Goal: Transaction & Acquisition: Purchase product/service

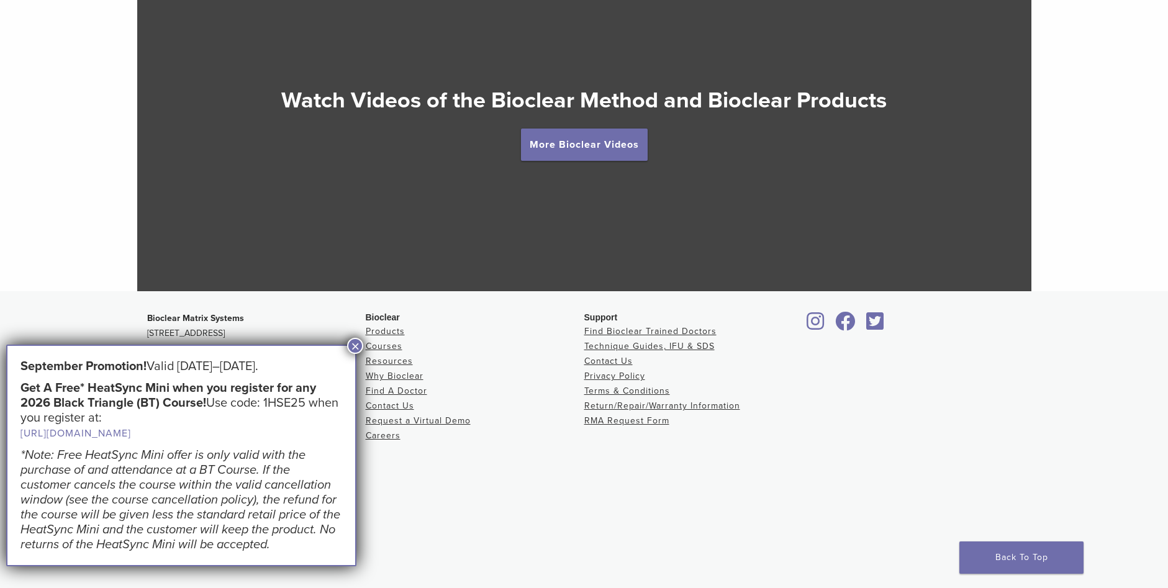
scroll to position [2321, 0]
click at [352, 341] on button "×" at bounding box center [355, 346] width 16 height 16
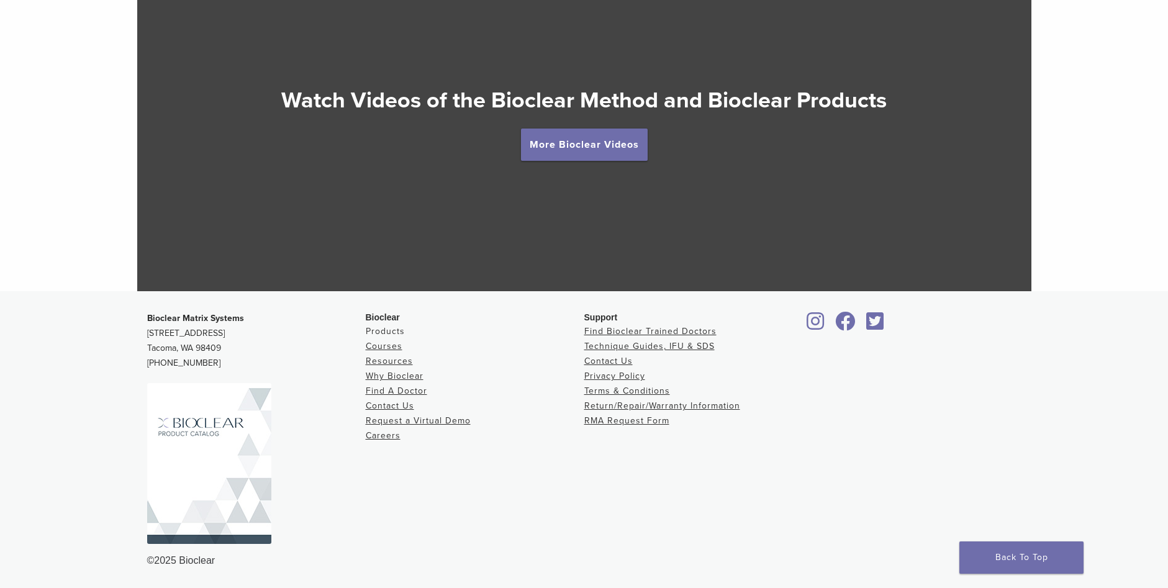
click at [379, 331] on link "Products" at bounding box center [385, 331] width 39 height 11
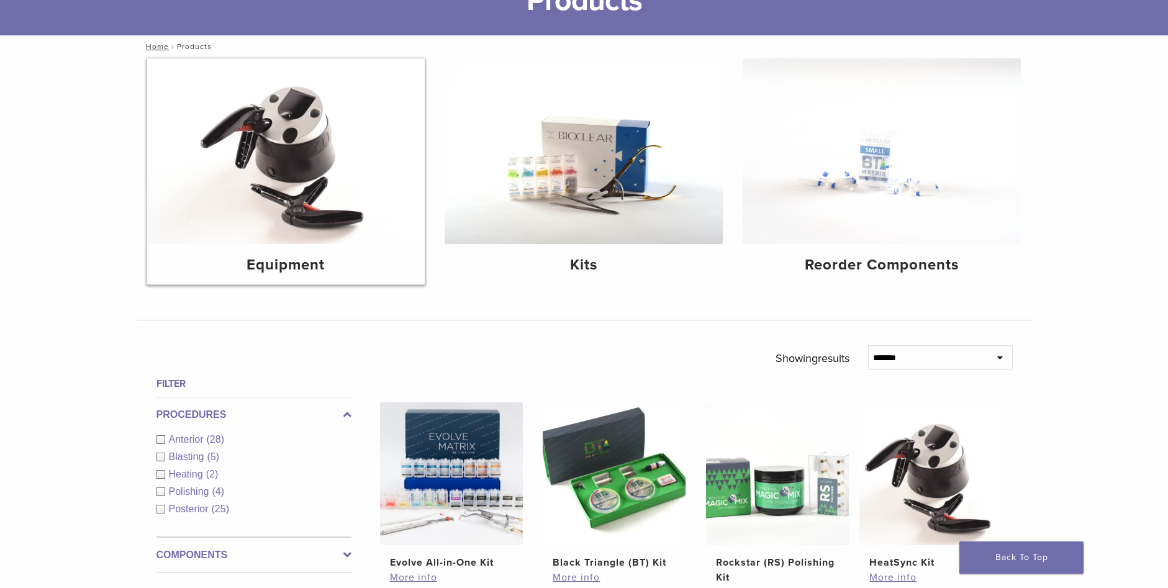
scroll to position [124, 0]
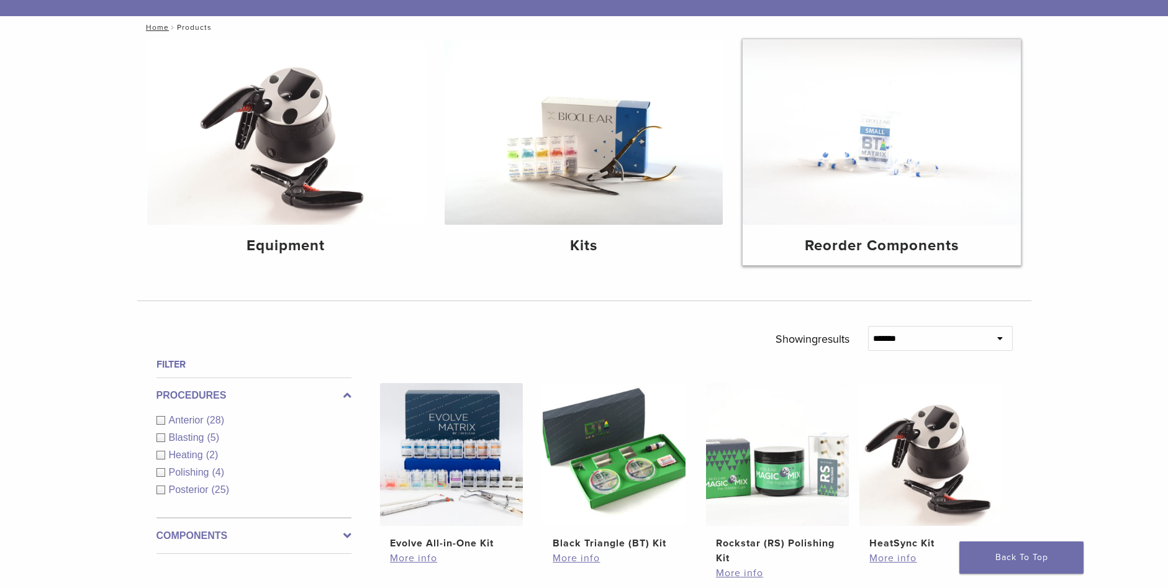
click at [851, 245] on h4 "Reorder Components" at bounding box center [881, 246] width 258 height 22
